Goal: Task Accomplishment & Management: Use online tool/utility

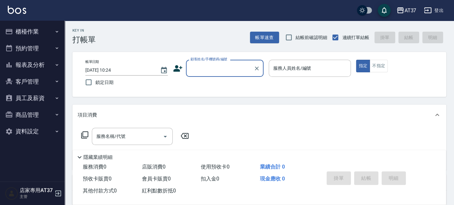
click at [37, 28] on button "櫃檯作業" at bounding box center [32, 31] width 59 height 17
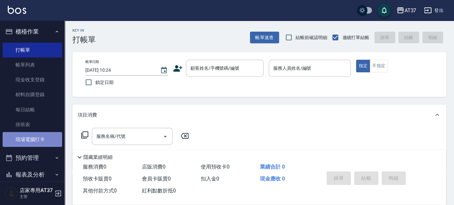
click at [39, 141] on link "現場電腦打卡" at bounding box center [32, 139] width 59 height 15
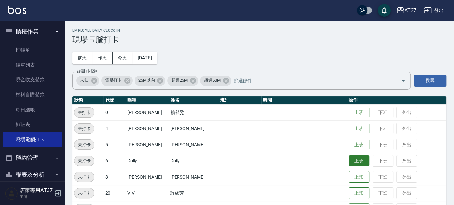
click at [348, 158] on button "上班" at bounding box center [358, 160] width 21 height 11
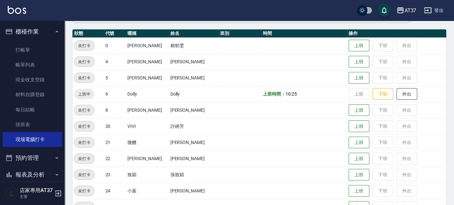
scroll to position [72, 0]
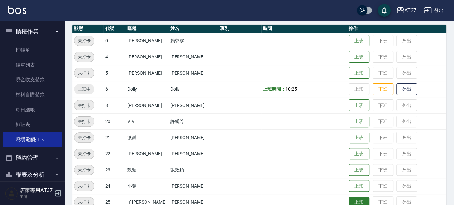
click at [348, 198] on button "上班" at bounding box center [358, 202] width 21 height 11
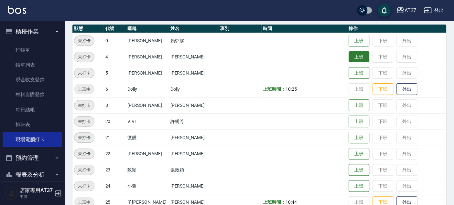
click at [348, 54] on button "上班" at bounding box center [358, 56] width 21 height 11
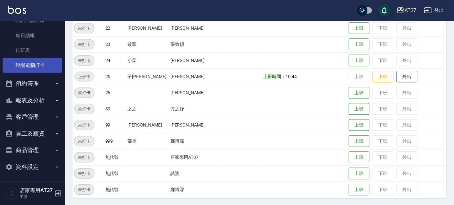
scroll to position [75, 0]
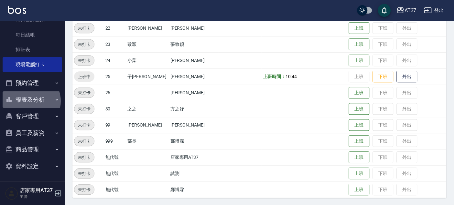
click at [29, 101] on button "報表及分析" at bounding box center [32, 99] width 59 height 17
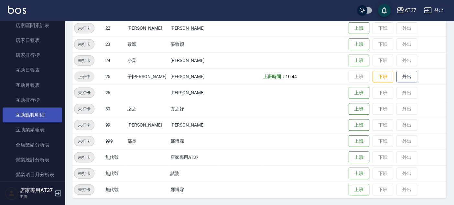
scroll to position [219, 0]
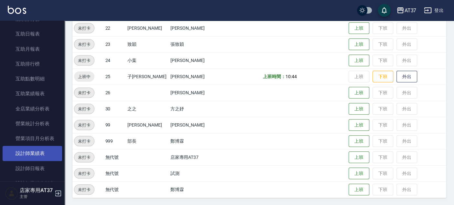
click at [44, 153] on link "設計師業績表" at bounding box center [32, 153] width 59 height 15
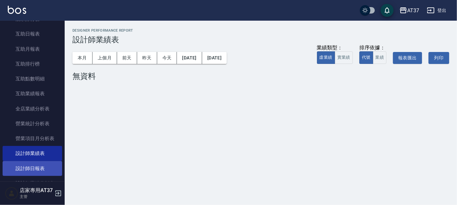
click at [41, 166] on link "設計師日報表" at bounding box center [32, 168] width 59 height 15
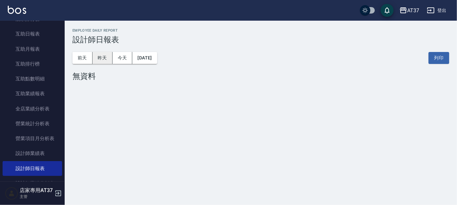
click at [104, 61] on button "昨天" at bounding box center [102, 58] width 20 height 12
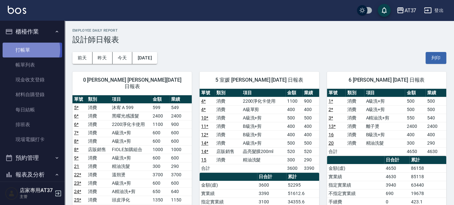
click at [28, 49] on link "打帳單" at bounding box center [32, 50] width 59 height 15
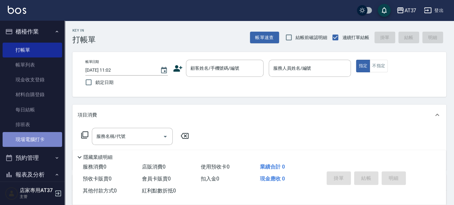
click at [41, 141] on link "現場電腦打卡" at bounding box center [32, 139] width 59 height 15
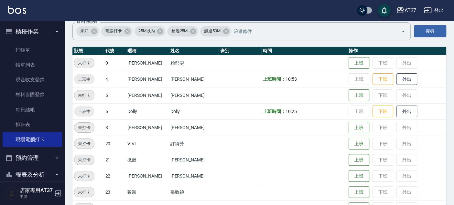
scroll to position [72, 0]
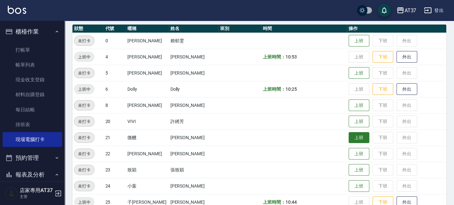
click at [353, 139] on button "上班" at bounding box center [358, 137] width 21 height 11
